Goal: Task Accomplishment & Management: Check status

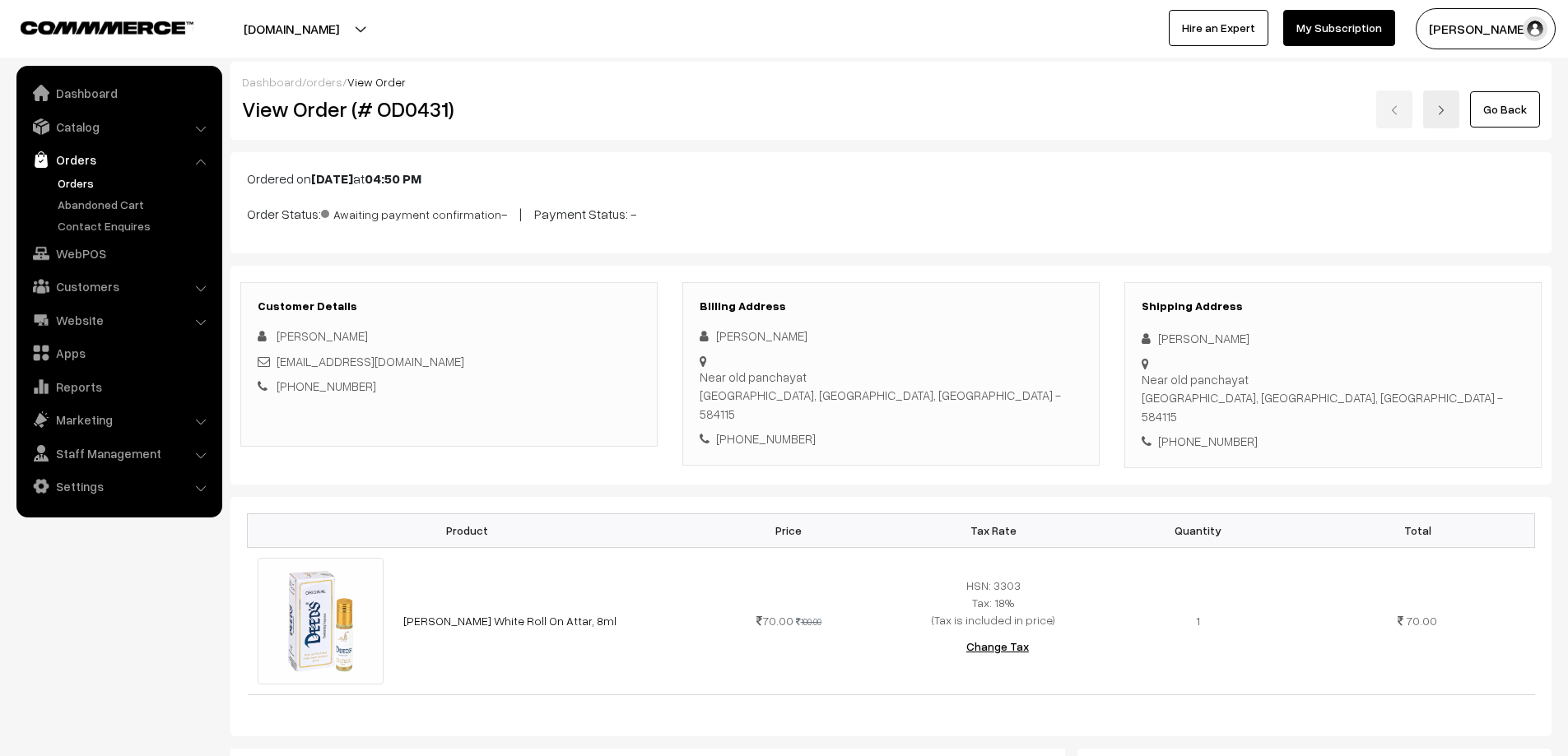
scroll to position [165, 0]
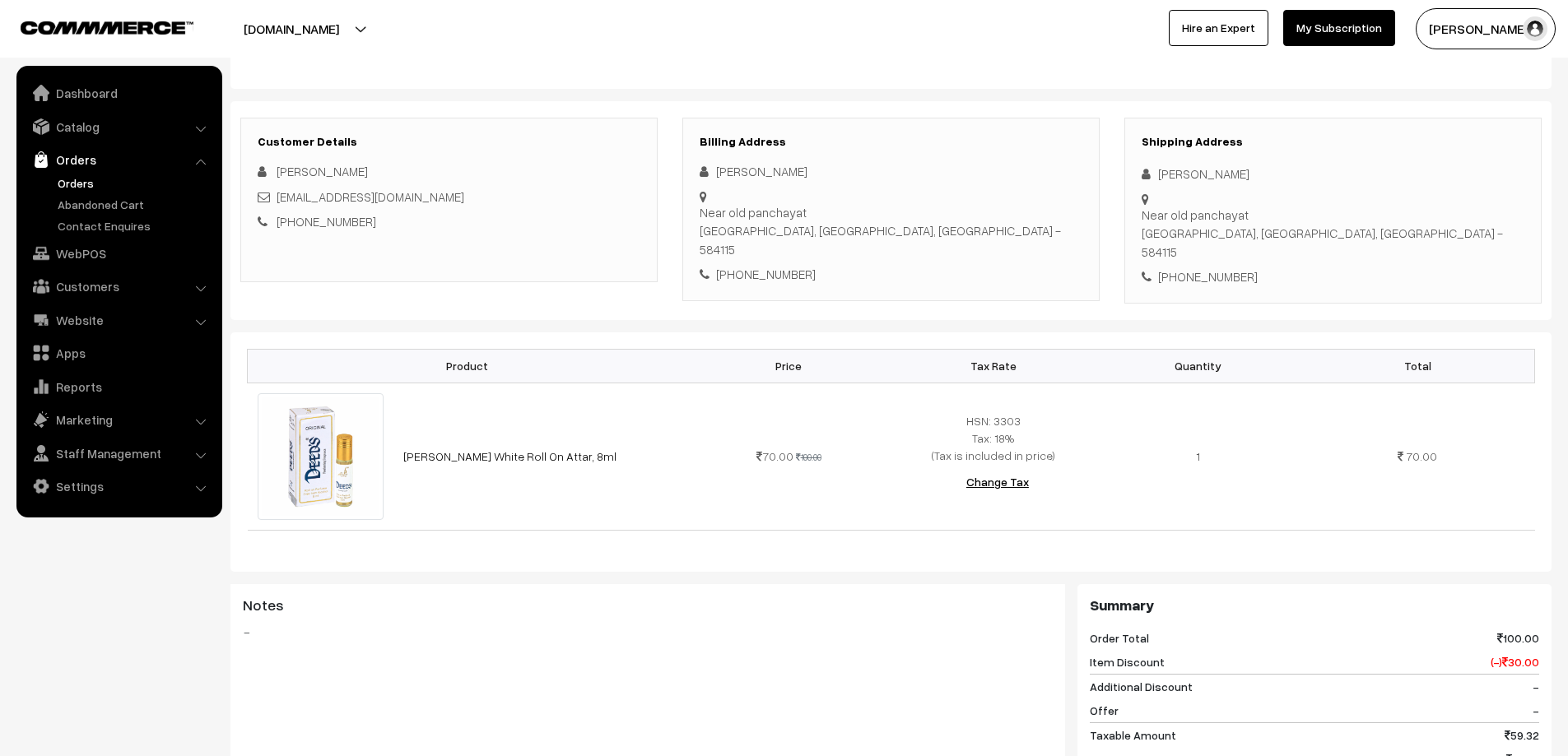
click at [85, 180] on link "Orders" at bounding box center [135, 183] width 163 height 17
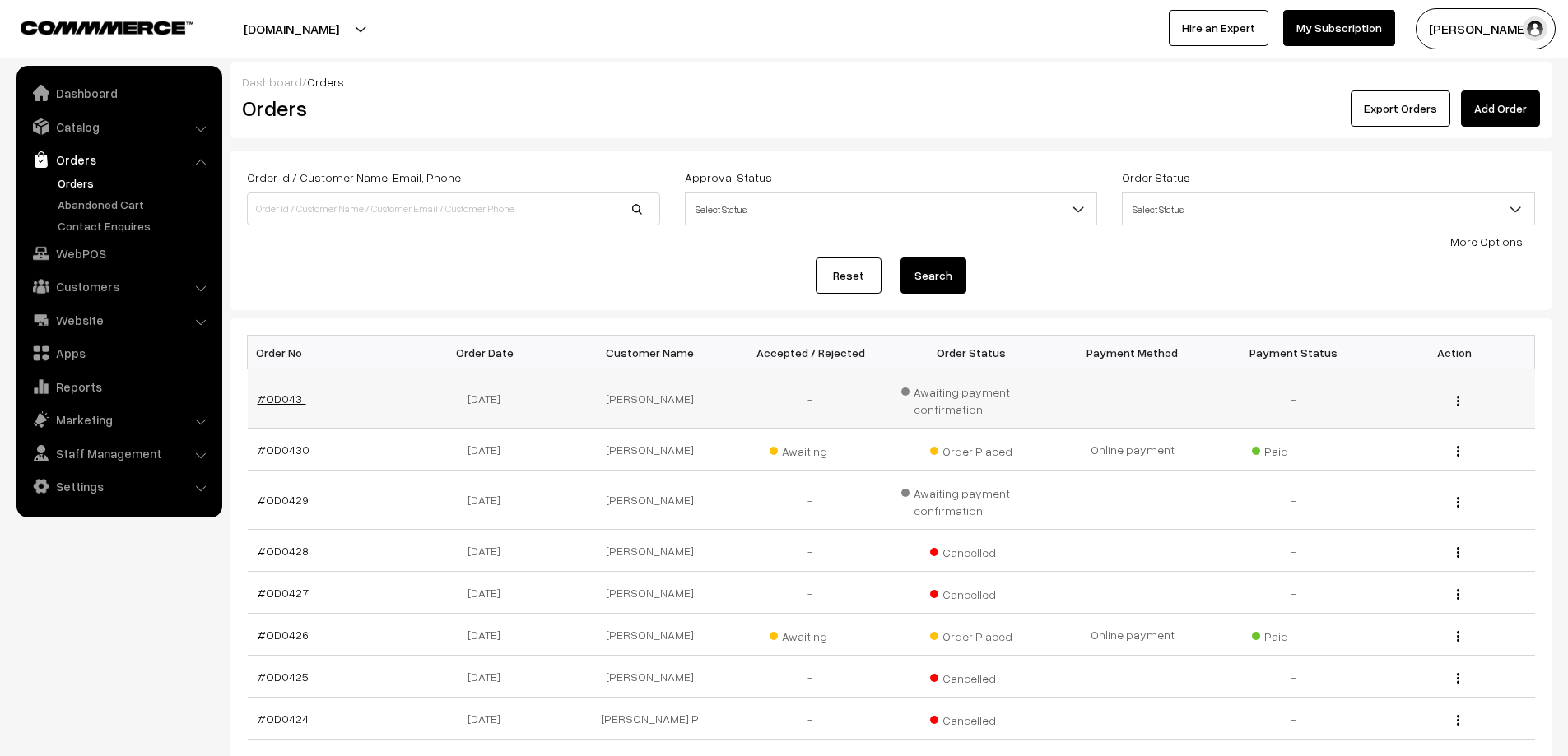
click at [288, 399] on link "#OD0431" at bounding box center [281, 398] width 49 height 14
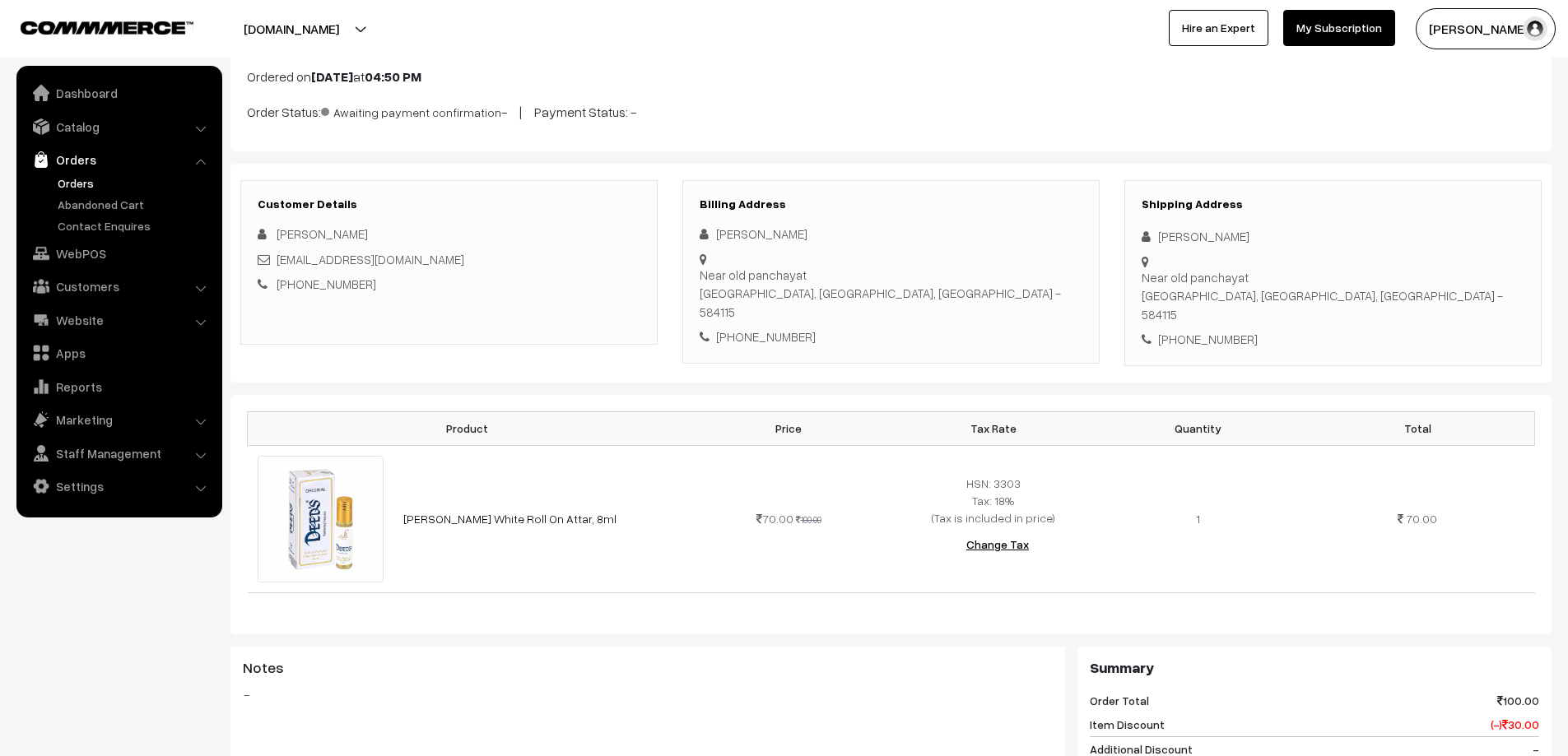
scroll to position [93, 0]
